Goal: Transaction & Acquisition: Book appointment/travel/reservation

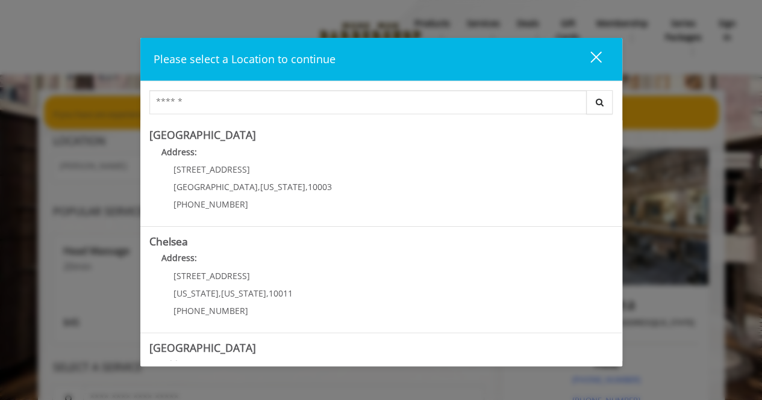
click at [602, 59] on button "close" at bounding box center [588, 59] width 41 height 25
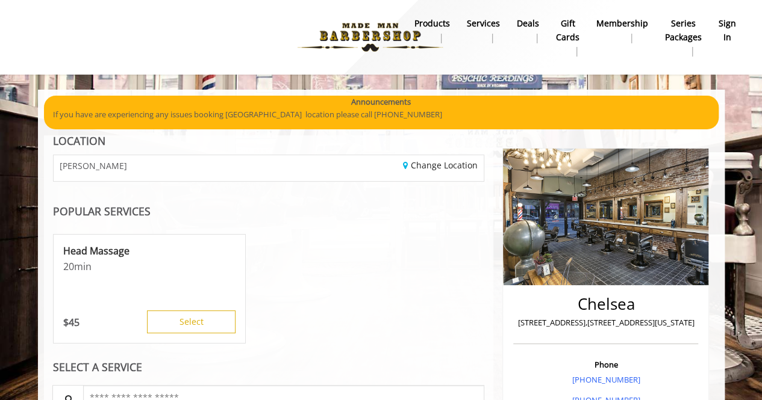
click at [734, 32] on b "sign in" at bounding box center [726, 30] width 17 height 27
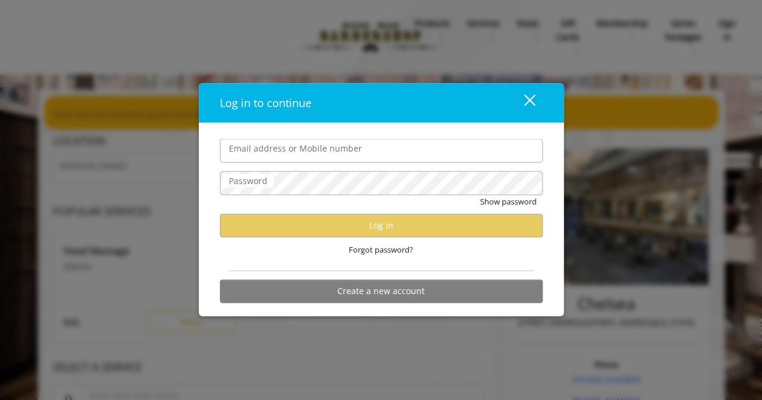
type input "**********"
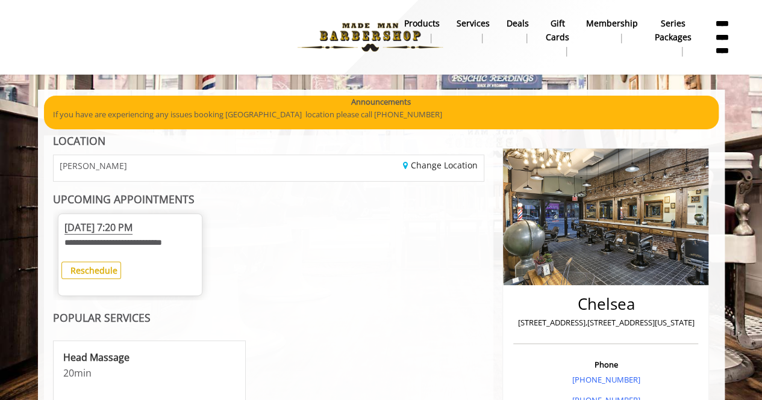
scroll to position [120, 0]
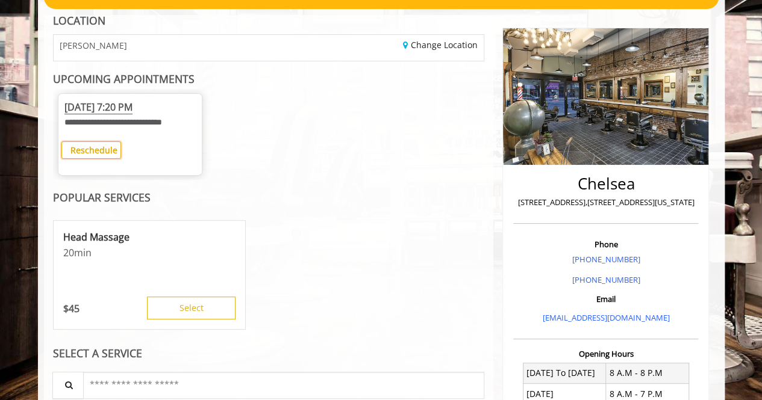
click at [87, 156] on b "Reschedule" at bounding box center [93, 150] width 47 height 11
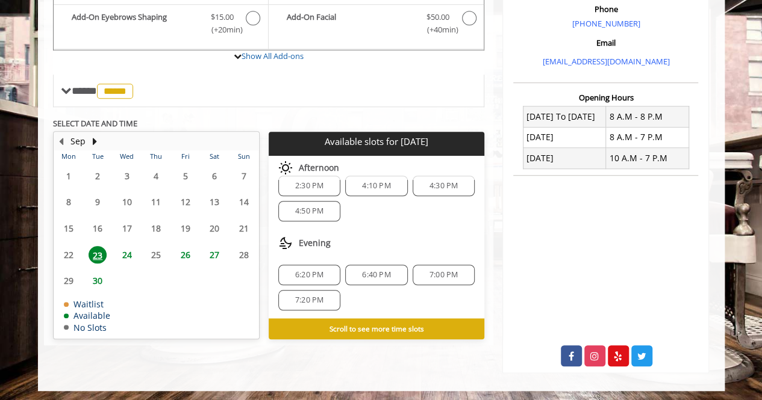
scroll to position [375, 0]
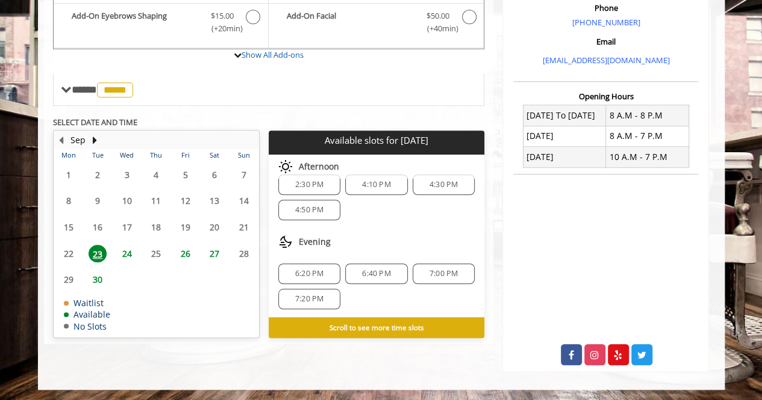
click at [93, 249] on span "23" at bounding box center [98, 253] width 18 height 17
click at [308, 294] on span "7:20 PM" at bounding box center [309, 299] width 28 height 10
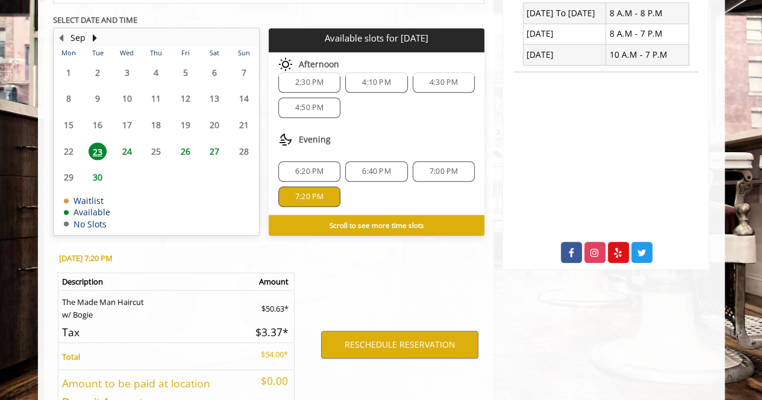
scroll to position [562, 0]
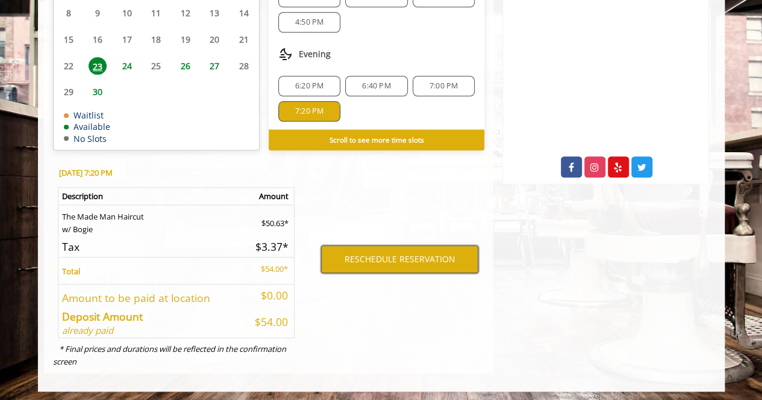
click at [397, 258] on button "RESCHEDULE RESERVATION" at bounding box center [399, 260] width 157 height 28
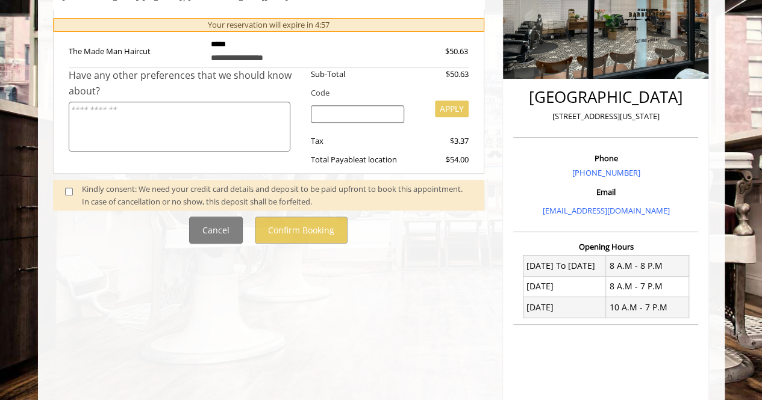
scroll to position [241, 0]
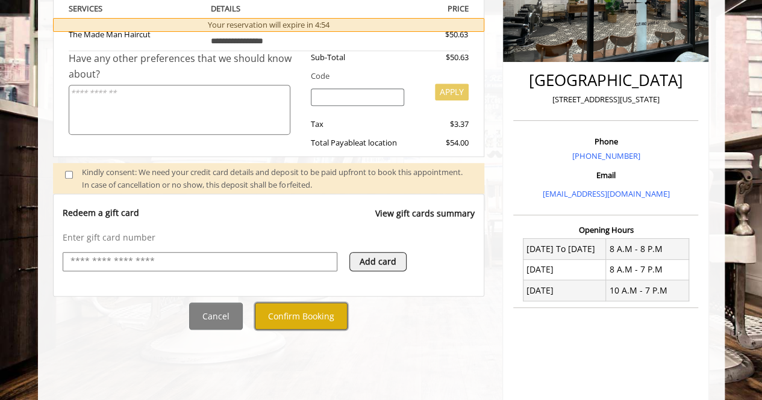
click at [287, 308] on button "Confirm Booking" at bounding box center [301, 316] width 93 height 27
